Goal: Transaction & Acquisition: Download file/media

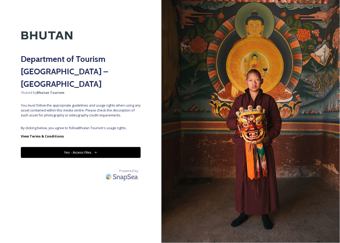
click at [62, 147] on button "Yes - Access Files" at bounding box center [81, 152] width 120 height 11
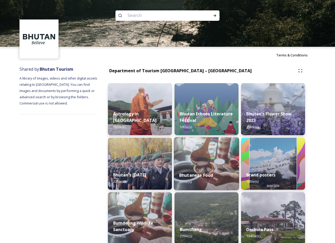
click at [206, 145] on img at bounding box center [206, 163] width 65 height 53
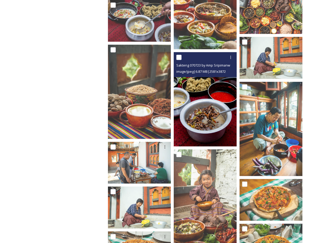
scroll to position [1031, 0]
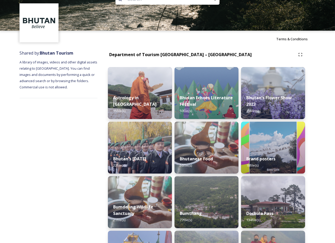
scroll to position [54, 0]
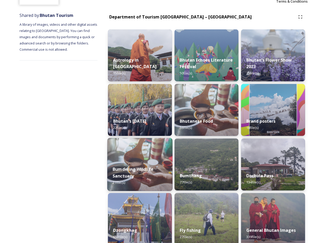
click at [138, 152] on img at bounding box center [139, 164] width 65 height 53
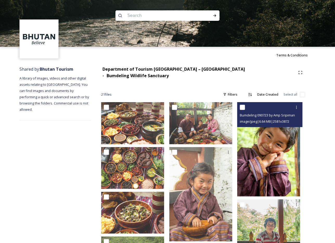
click at [266, 164] on img at bounding box center [268, 149] width 63 height 94
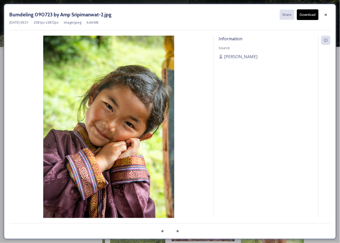
click at [305, 17] on button "Download" at bounding box center [308, 14] width 22 height 11
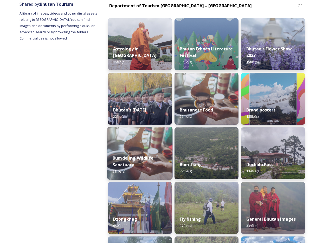
scroll to position [66, 0]
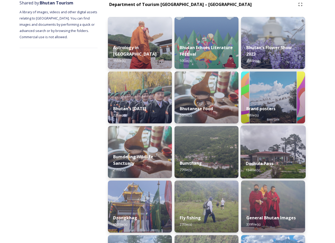
click at [274, 149] on img at bounding box center [273, 152] width 65 height 53
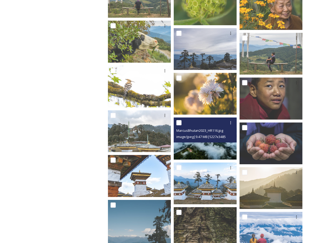
scroll to position [1189, 0]
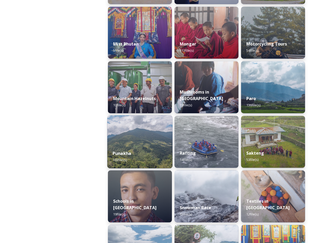
scroll to position [502, 0]
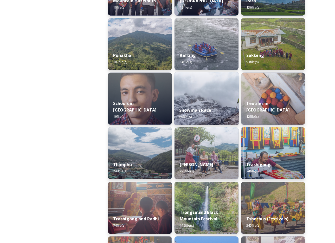
click at [200, 111] on strong "Snowman Race" at bounding box center [195, 110] width 32 height 6
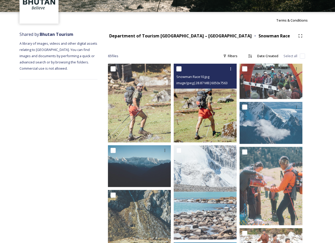
scroll to position [55, 0]
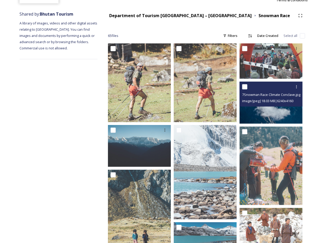
click at [270, 111] on img at bounding box center [271, 103] width 63 height 42
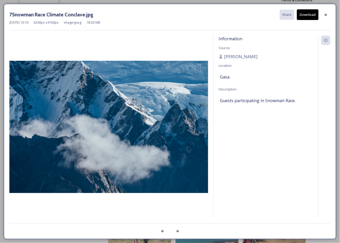
click at [304, 18] on button "Download" at bounding box center [308, 14] width 22 height 11
click at [326, 16] on icon at bounding box center [325, 15] width 4 height 4
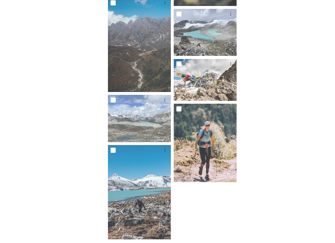
scroll to position [1363, 0]
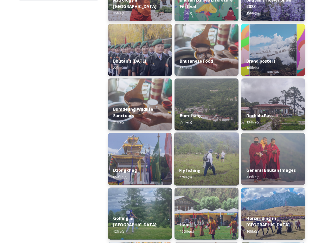
scroll to position [115, 0]
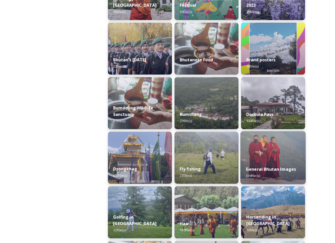
click at [278, 147] on img at bounding box center [273, 157] width 65 height 53
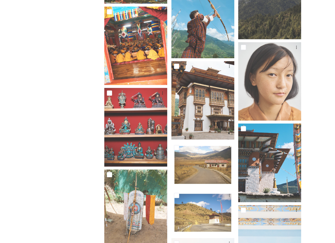
scroll to position [1132, 0]
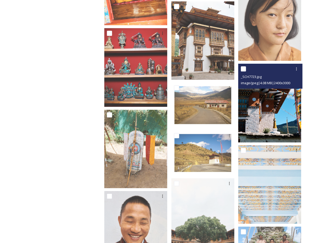
click at [270, 132] on img at bounding box center [269, 103] width 63 height 79
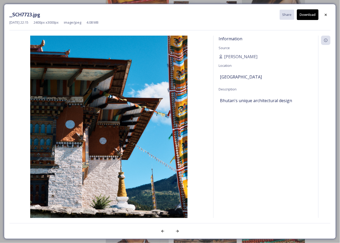
click at [312, 17] on button "Download" at bounding box center [308, 14] width 22 height 11
drag, startPoint x: 325, startPoint y: 14, endPoint x: 324, endPoint y: 17, distance: 2.7
click at [325, 14] on icon at bounding box center [325, 15] width 4 height 4
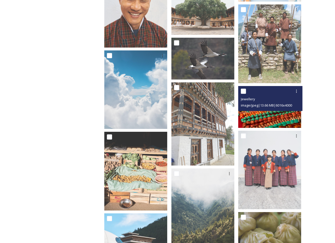
scroll to position [1240, 0]
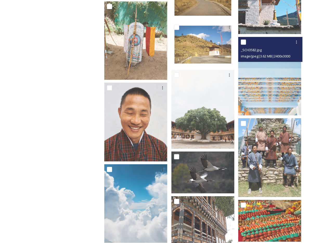
click at [280, 87] on img at bounding box center [269, 76] width 63 height 79
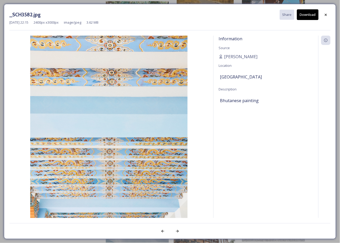
click at [325, 16] on icon at bounding box center [325, 15] width 4 height 4
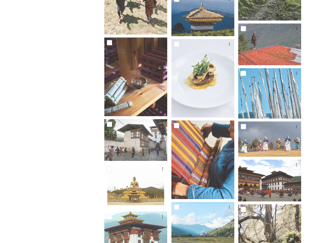
scroll to position [2541, 0]
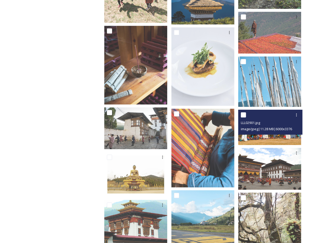
click at [271, 134] on img at bounding box center [269, 127] width 63 height 35
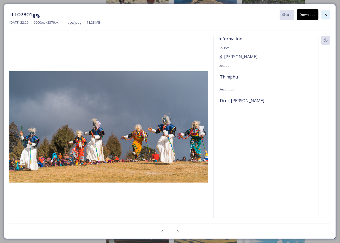
click at [328, 14] on div at bounding box center [325, 14] width 9 height 9
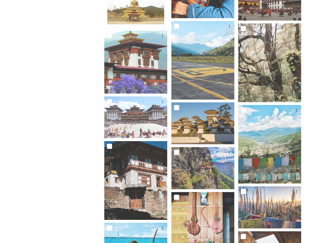
scroll to position [2726, 0]
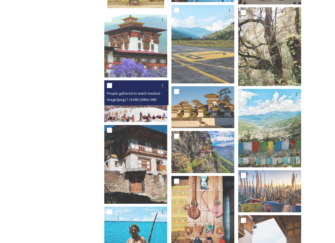
click at [152, 105] on img at bounding box center [135, 101] width 63 height 42
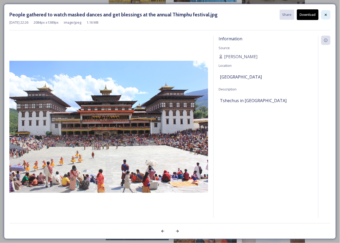
click at [328, 15] on div at bounding box center [325, 14] width 9 height 9
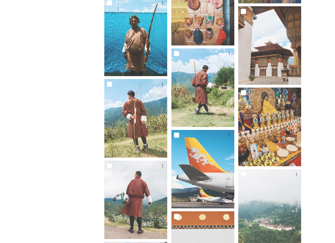
scroll to position [2948, 0]
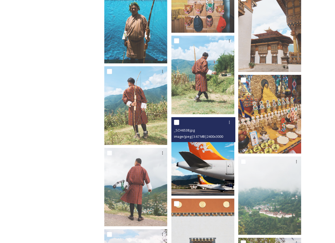
click at [216, 168] on img at bounding box center [203, 156] width 63 height 79
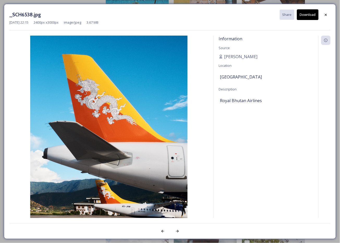
click at [303, 13] on button "Download" at bounding box center [308, 14] width 22 height 11
click at [322, 15] on div at bounding box center [325, 14] width 9 height 9
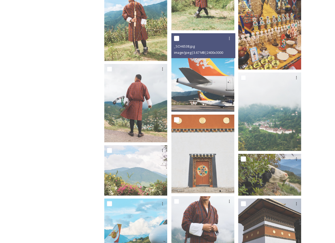
scroll to position [3034, 0]
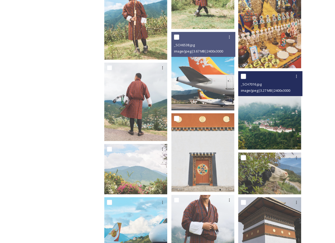
click at [282, 126] on img at bounding box center [269, 110] width 63 height 79
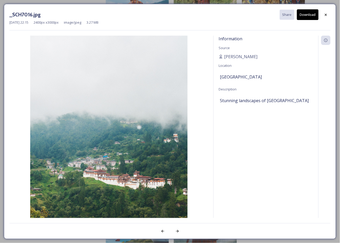
click at [307, 14] on button "Download" at bounding box center [308, 14] width 22 height 11
click at [325, 14] on icon at bounding box center [325, 15] width 4 height 4
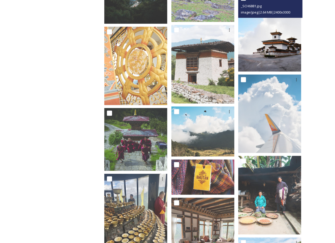
scroll to position [3479, 0]
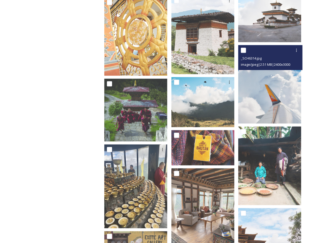
click at [286, 85] on img at bounding box center [269, 84] width 63 height 79
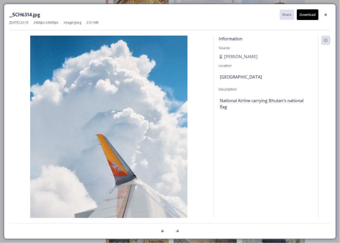
click at [308, 17] on button "Download" at bounding box center [308, 14] width 22 height 11
click at [323, 15] on icon at bounding box center [325, 15] width 4 height 4
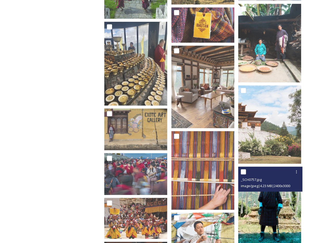
scroll to position [3573, 0]
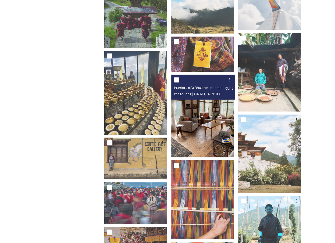
click at [234, 103] on img at bounding box center [203, 116] width 63 height 83
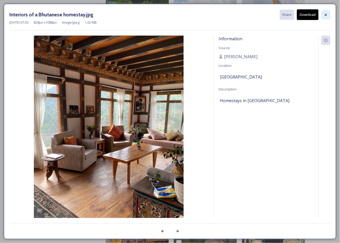
click at [324, 16] on icon at bounding box center [325, 15] width 4 height 4
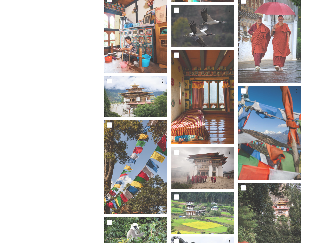
scroll to position [4080, 0]
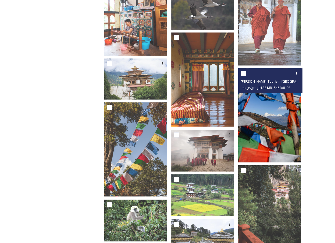
click at [266, 136] on img at bounding box center [269, 115] width 63 height 94
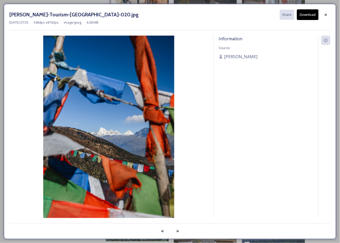
click at [313, 15] on button "Download" at bounding box center [308, 14] width 22 height 11
click at [328, 15] on div at bounding box center [325, 14] width 9 height 9
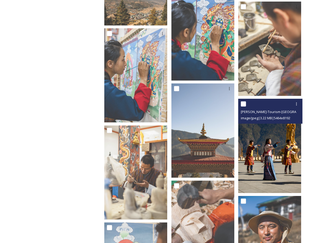
scroll to position [5790, 0]
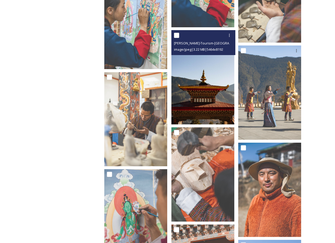
click at [218, 95] on img at bounding box center [203, 77] width 63 height 94
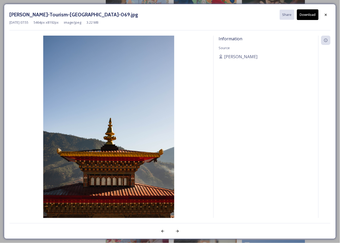
click at [302, 16] on button "Download" at bounding box center [308, 14] width 22 height 11
click at [324, 15] on icon at bounding box center [325, 15] width 4 height 4
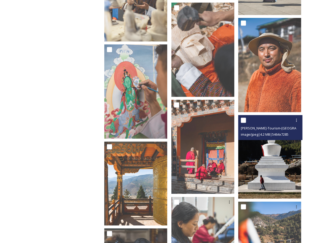
scroll to position [5915, 0]
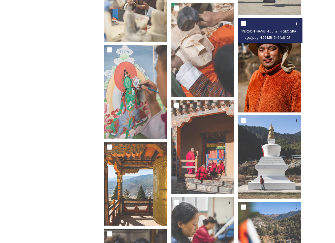
click at [280, 79] on img at bounding box center [269, 65] width 63 height 94
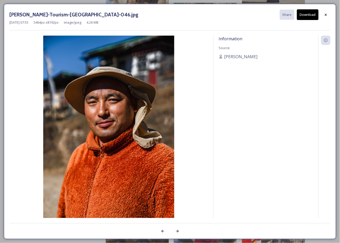
click at [306, 17] on button "Download" at bounding box center [308, 14] width 22 height 11
click at [323, 14] on icon at bounding box center [325, 15] width 4 height 4
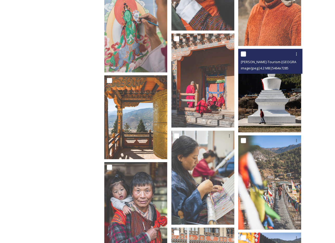
scroll to position [5992, 0]
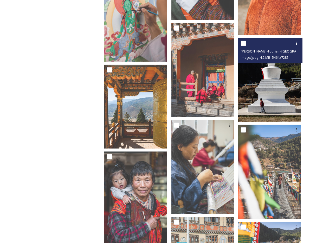
click at [275, 95] on img at bounding box center [269, 80] width 63 height 84
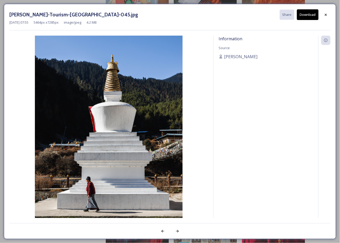
click at [306, 15] on button "Download" at bounding box center [308, 14] width 22 height 11
click at [325, 14] on icon at bounding box center [325, 15] width 4 height 4
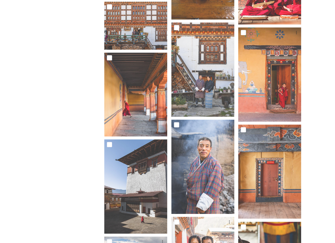
scroll to position [6529, 0]
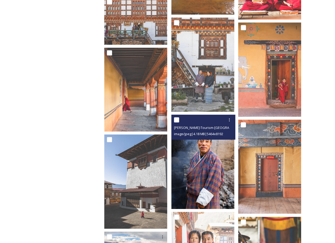
click at [205, 158] on img at bounding box center [203, 162] width 63 height 94
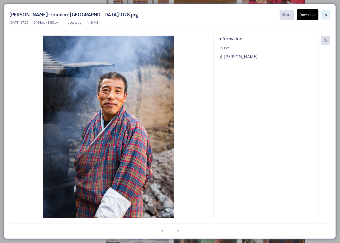
click at [326, 13] on icon at bounding box center [325, 15] width 4 height 4
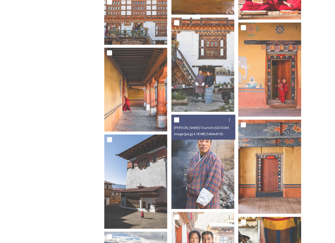
scroll to position [6530, 0]
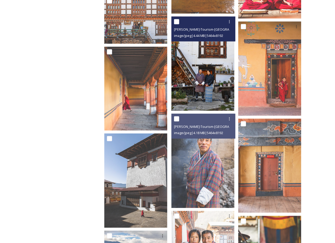
click at [225, 91] on img at bounding box center [203, 63] width 63 height 94
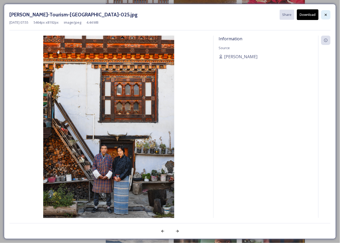
click at [325, 14] on icon at bounding box center [326, 15] width 2 height 2
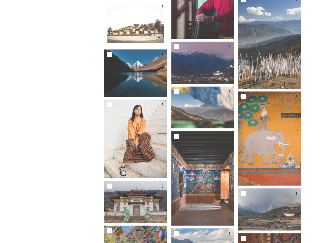
scroll to position [6911, 0]
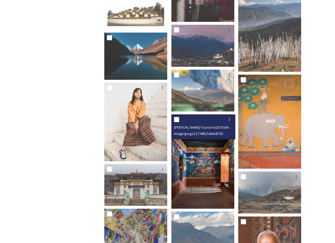
click at [211, 166] on img at bounding box center [203, 162] width 63 height 94
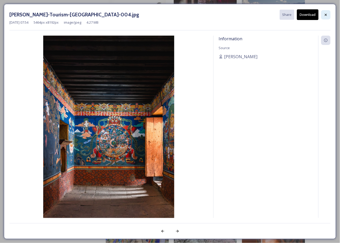
click at [323, 13] on div at bounding box center [325, 14] width 9 height 9
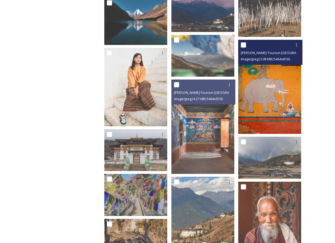
scroll to position [6962, 0]
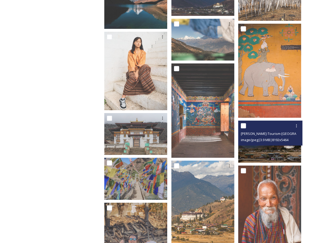
click at [269, 138] on span "image/jpeg | 3.9 MB | 8192 x 5464" at bounding box center [265, 140] width 48 height 5
click at [268, 144] on img at bounding box center [269, 142] width 63 height 42
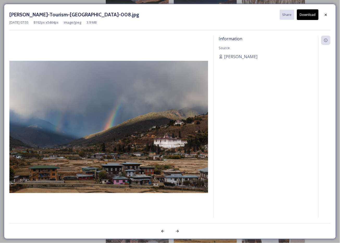
click at [308, 13] on button "Download" at bounding box center [308, 14] width 22 height 11
click at [326, 13] on icon at bounding box center [325, 15] width 4 height 4
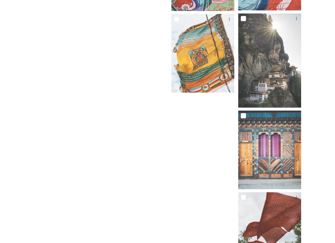
scroll to position [7949, 0]
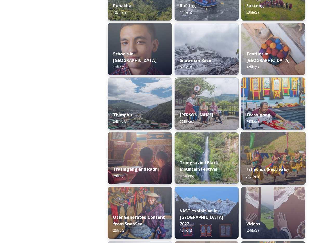
scroll to position [574, 0]
